Goal: Navigation & Orientation: Find specific page/section

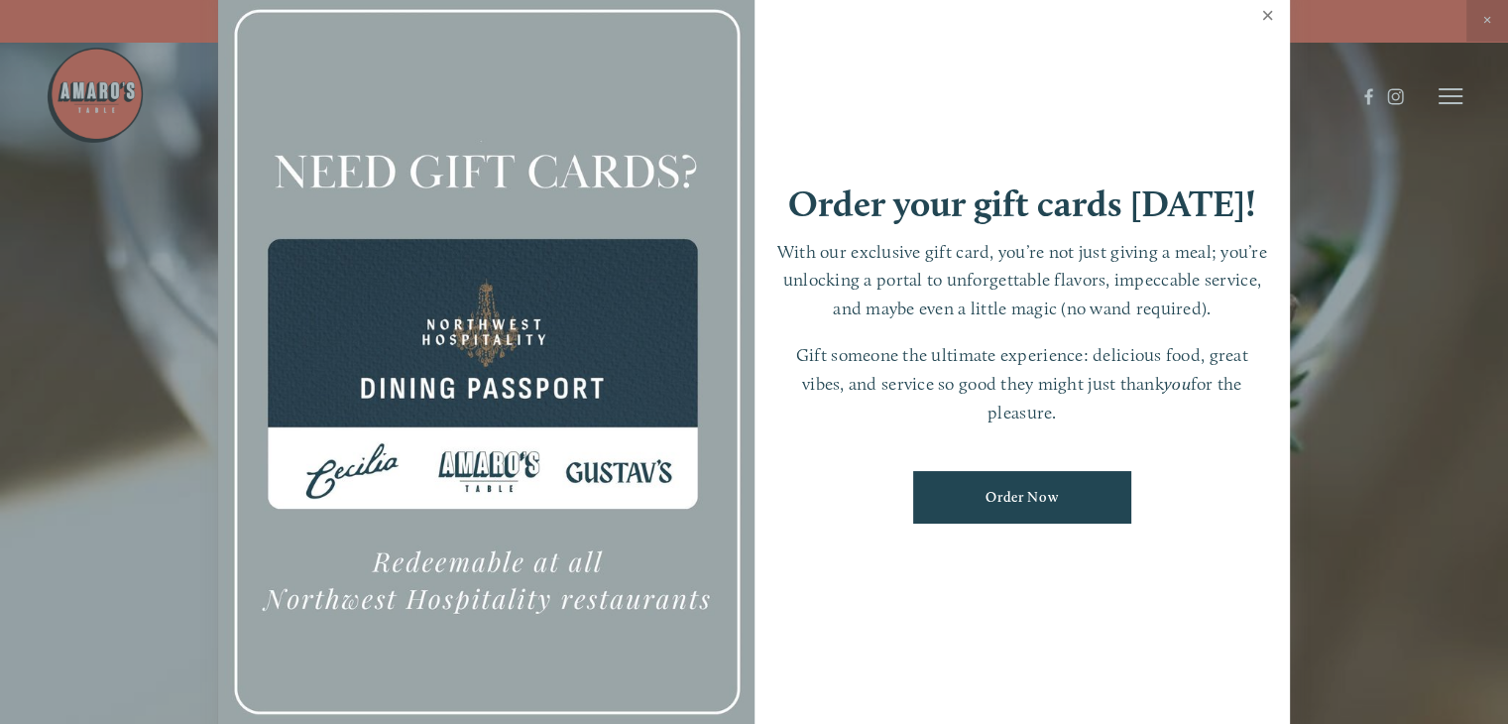
click at [1264, 9] on link "Close" at bounding box center [1267, 18] width 39 height 56
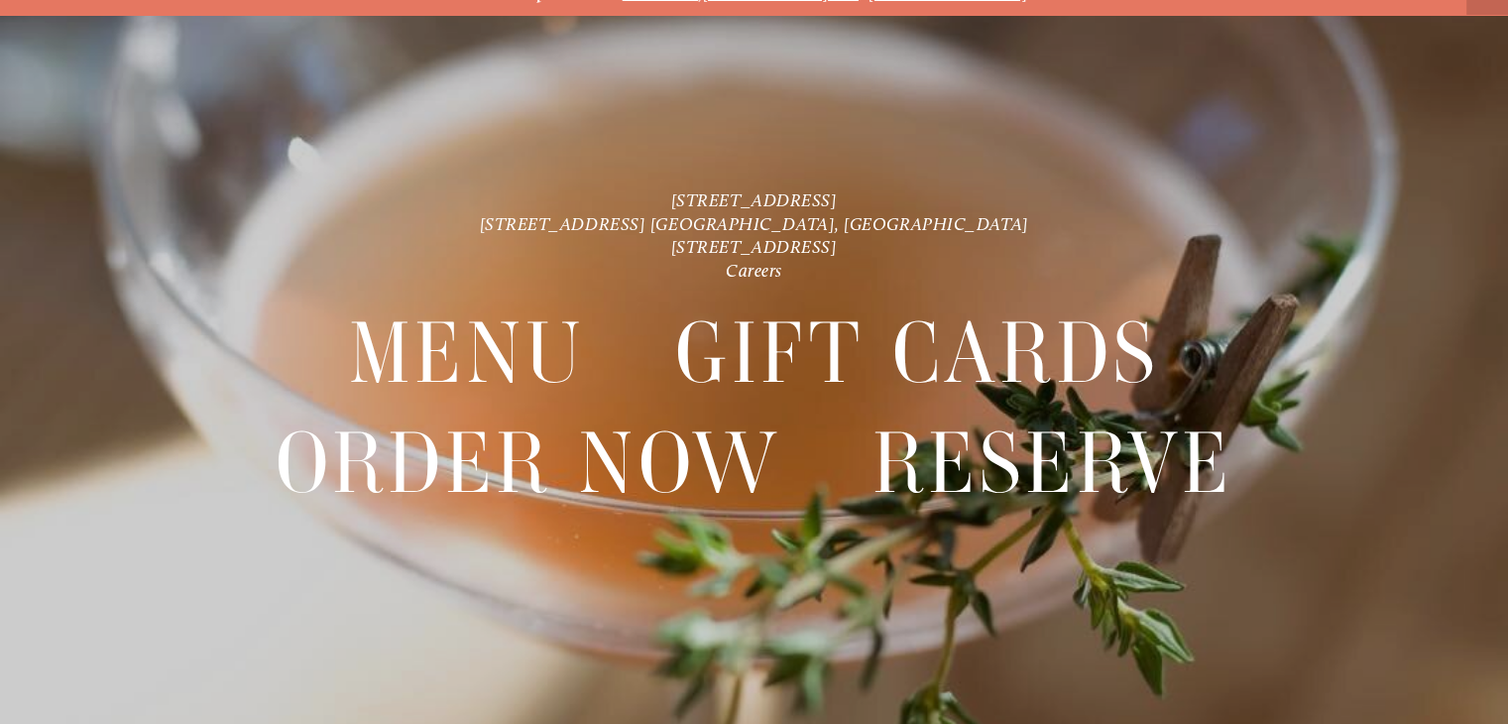
scroll to position [42, 0]
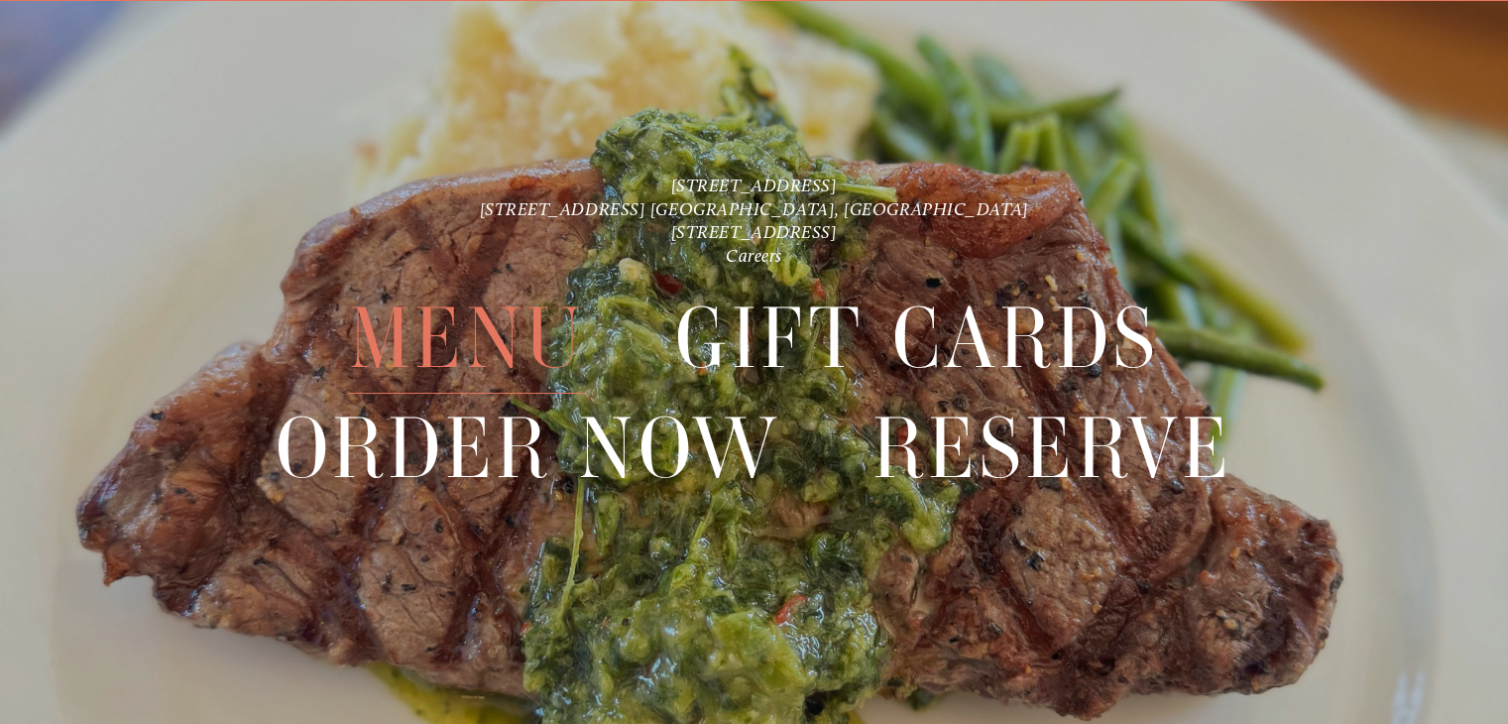
click at [478, 333] on span "Menu" at bounding box center [467, 339] width 236 height 110
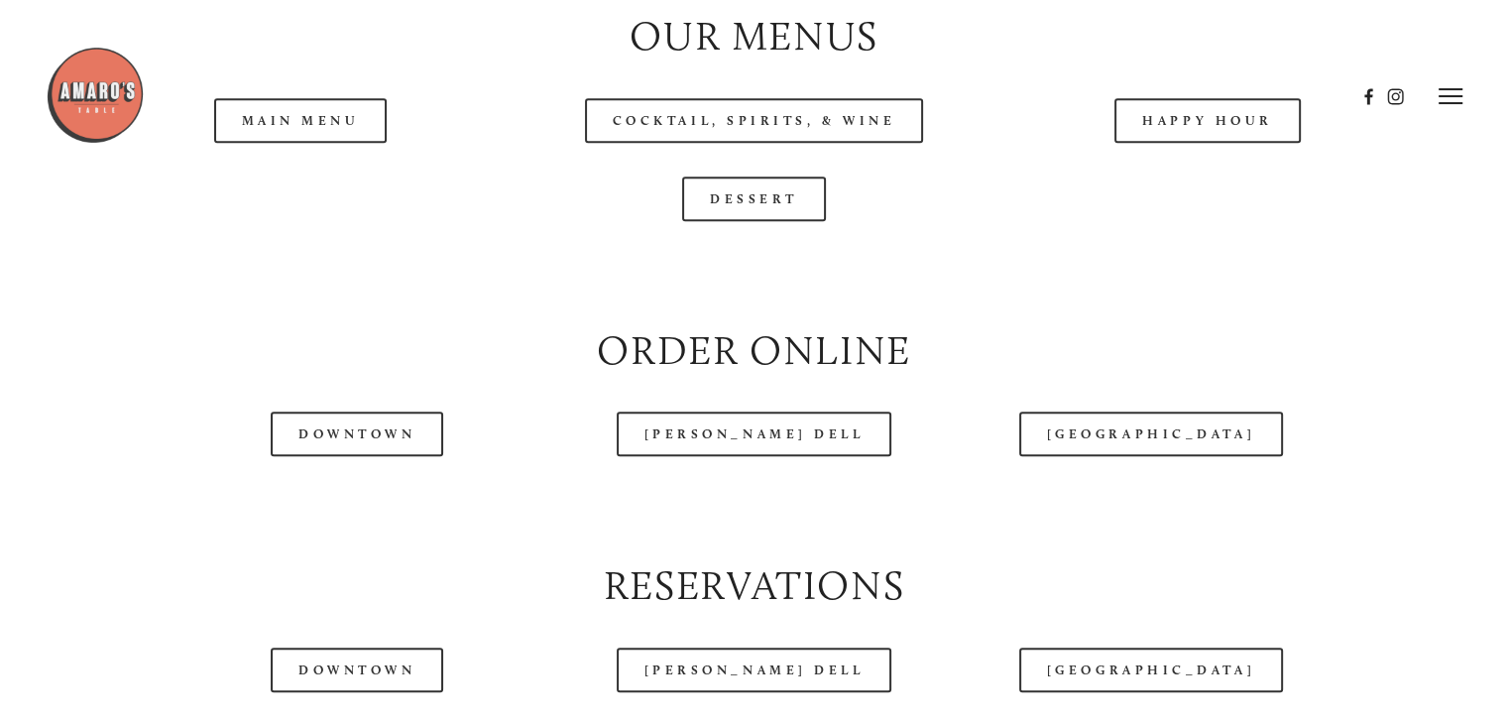
scroll to position [2082, 0]
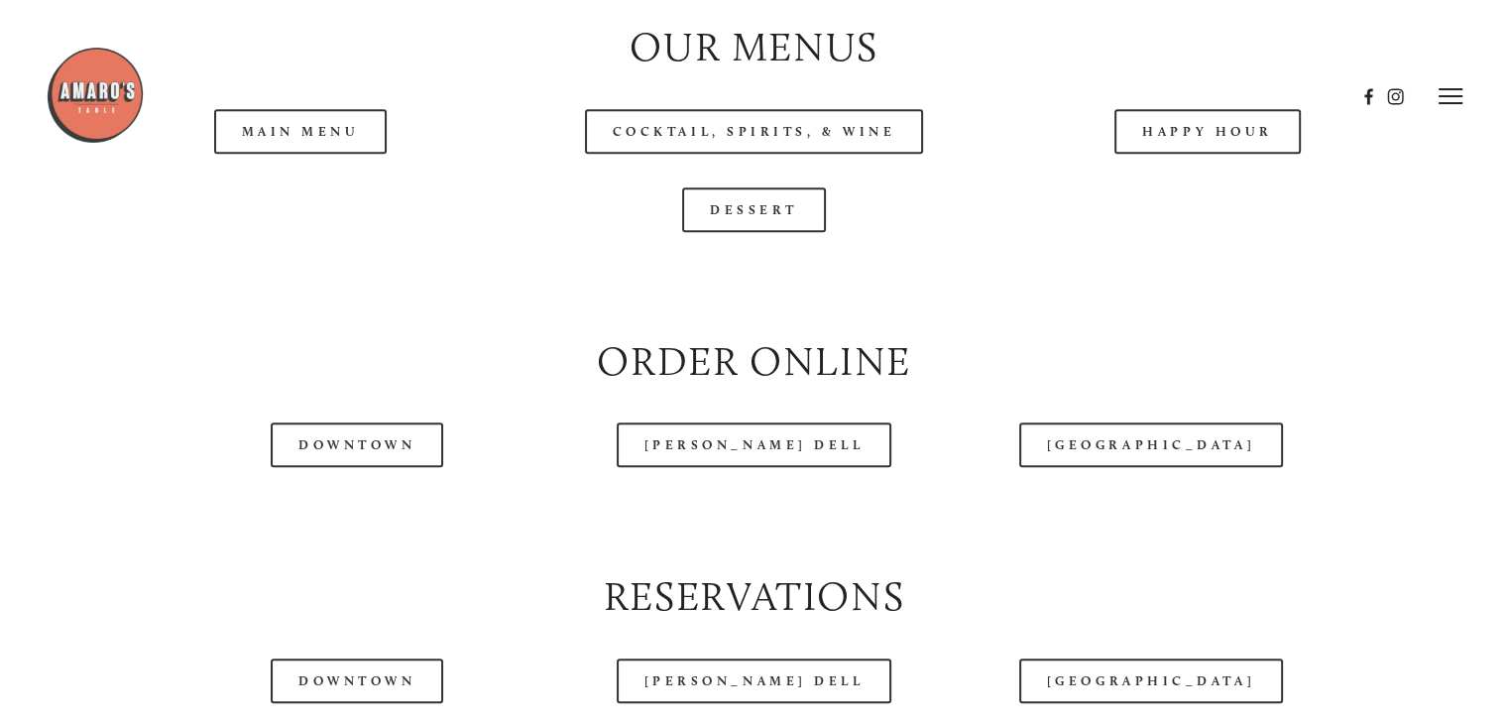
click at [304, 181] on header "Menu Order Now Visit Gallery 0" at bounding box center [755, 96] width 1418 height 192
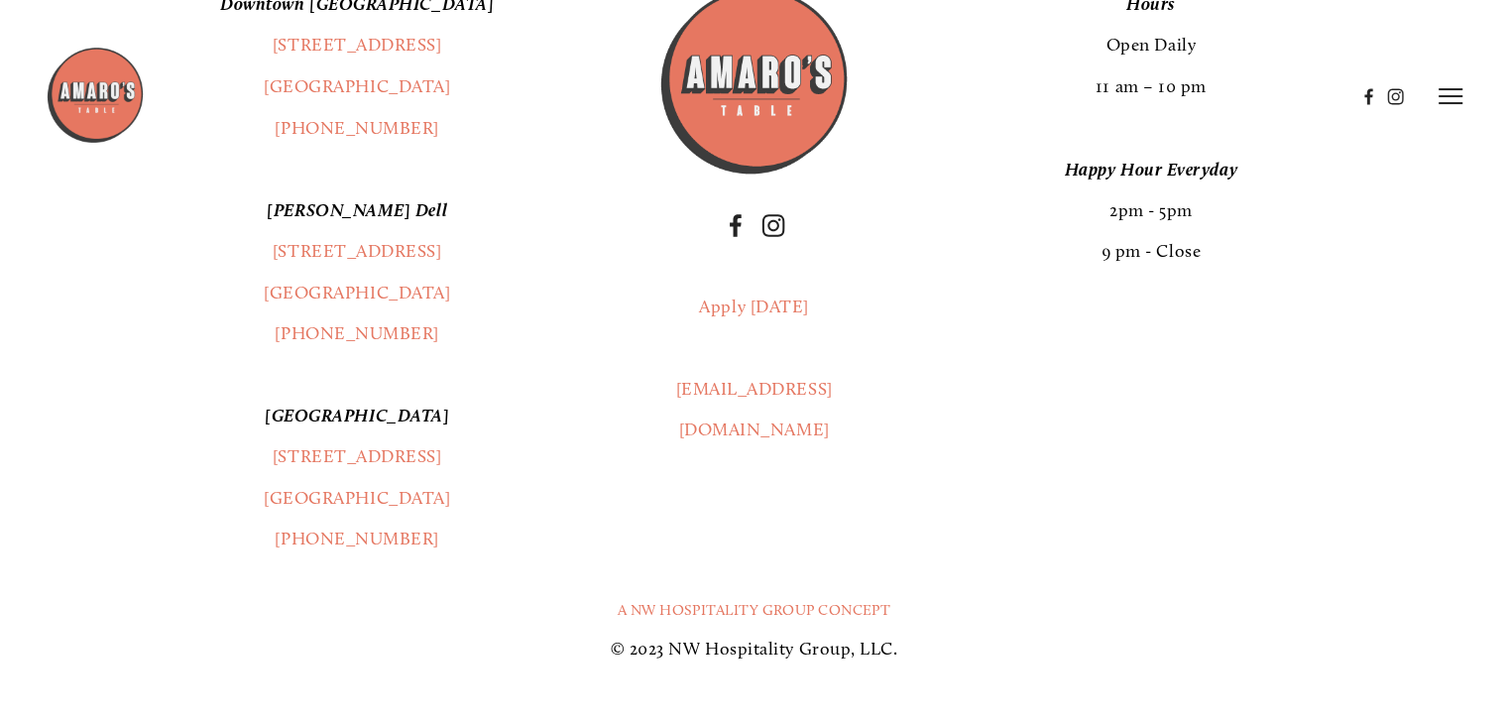
scroll to position [3569, 0]
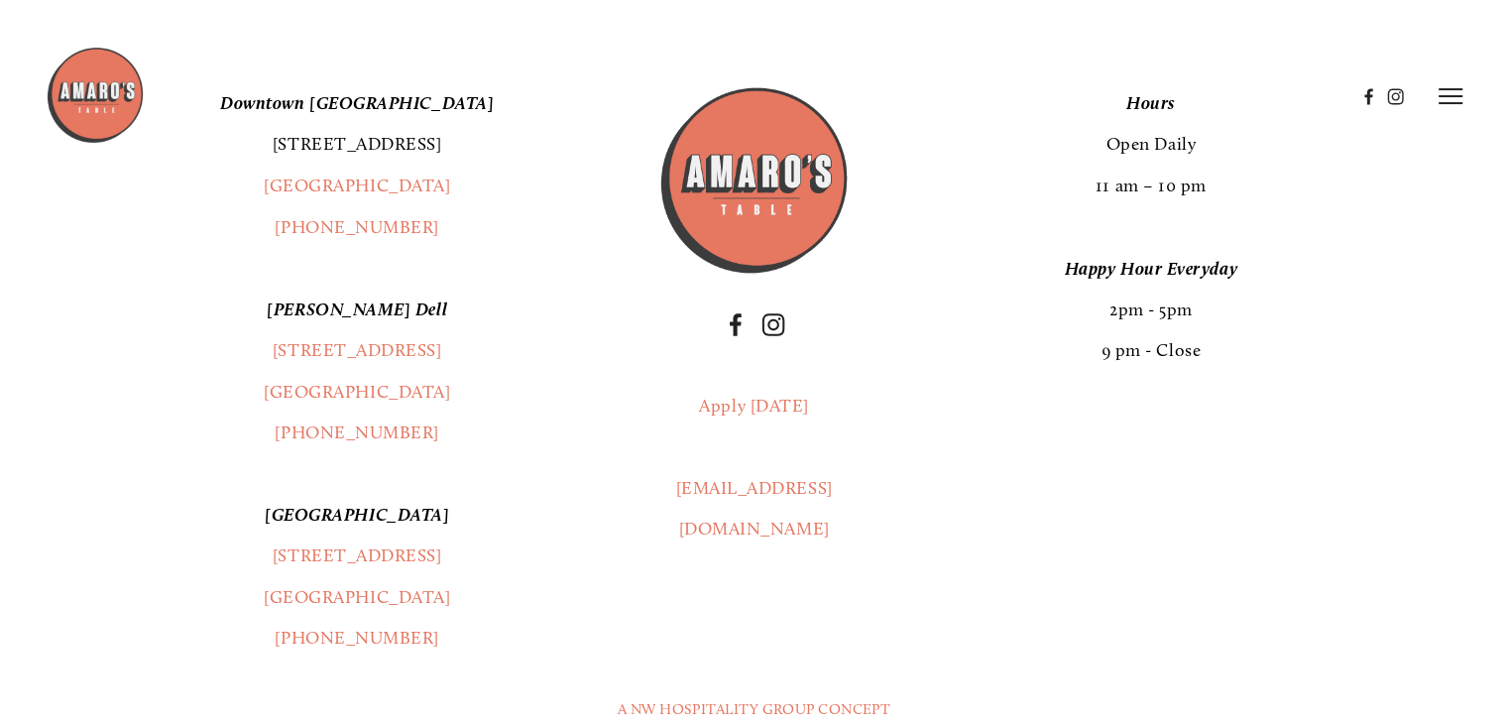
click at [363, 155] on link "[STREET_ADDRESS]" at bounding box center [358, 144] width 170 height 22
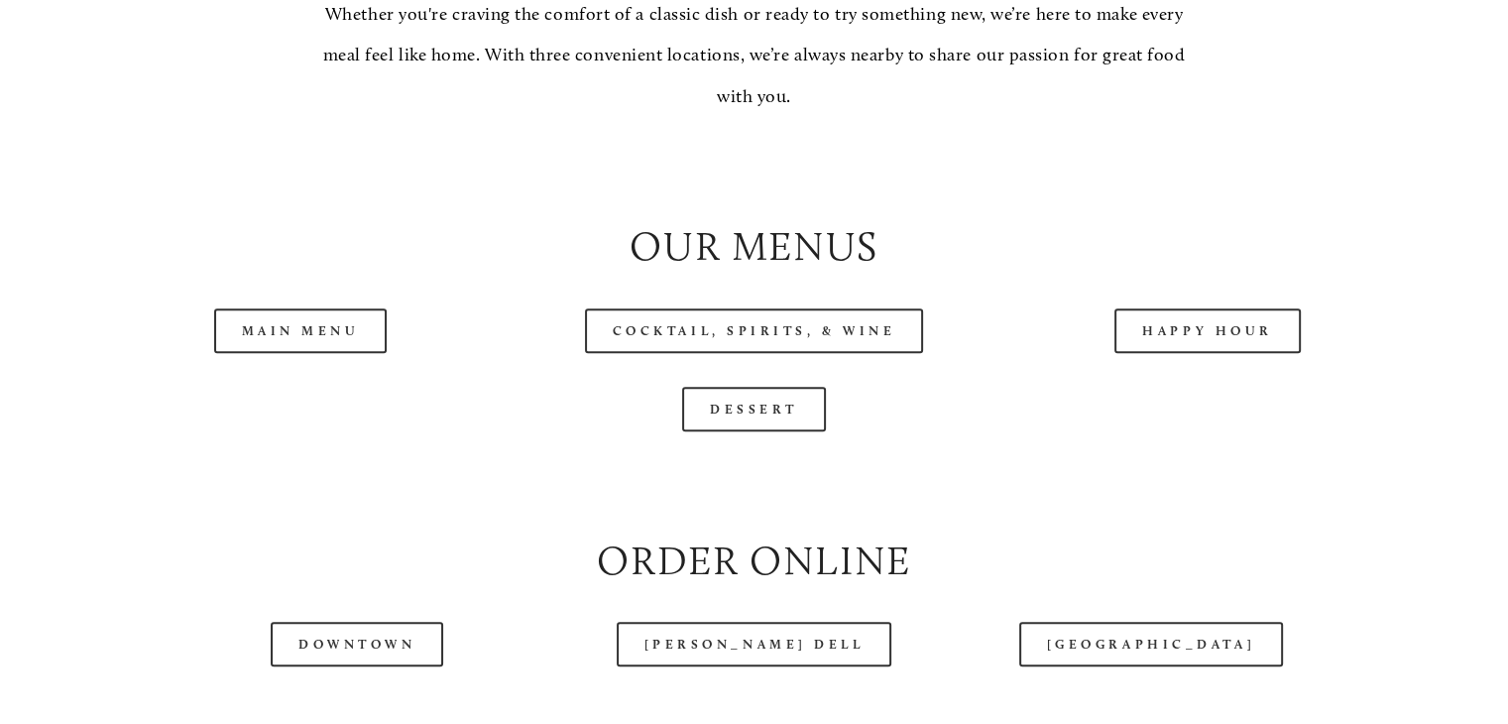
scroll to position [1884, 0]
click at [251, 352] on link "Main Menu" at bounding box center [300, 329] width 173 height 45
